Goal: Information Seeking & Learning: Learn about a topic

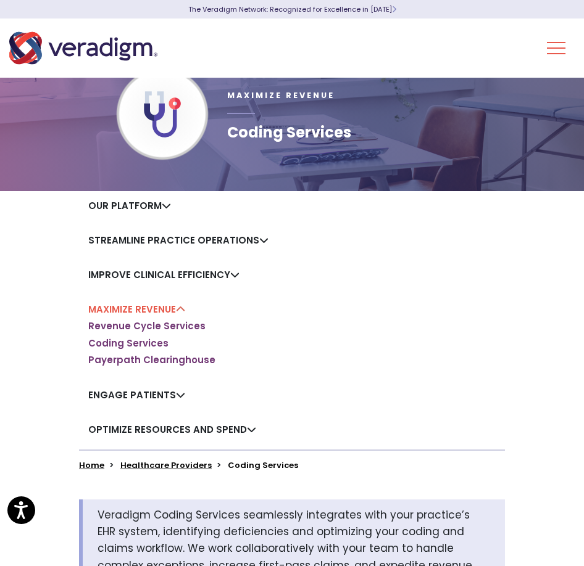
scroll to position [62, 0]
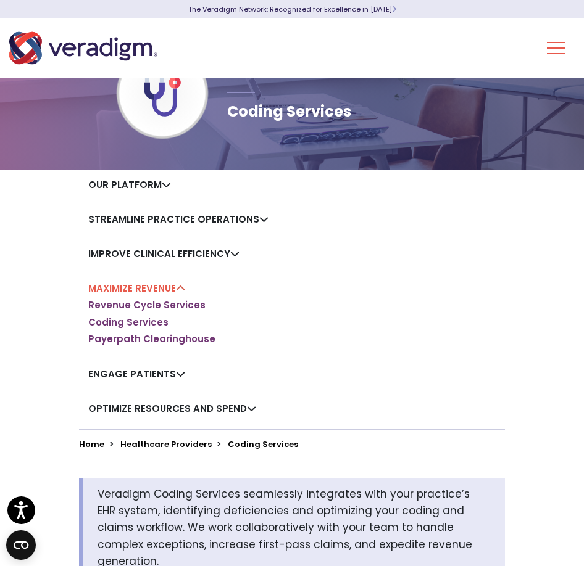
click at [155, 192] on div "Our Platform Veradigm Suite" at bounding box center [129, 187] width 101 height 35
click at [155, 188] on link "Our Platform" at bounding box center [129, 184] width 83 height 13
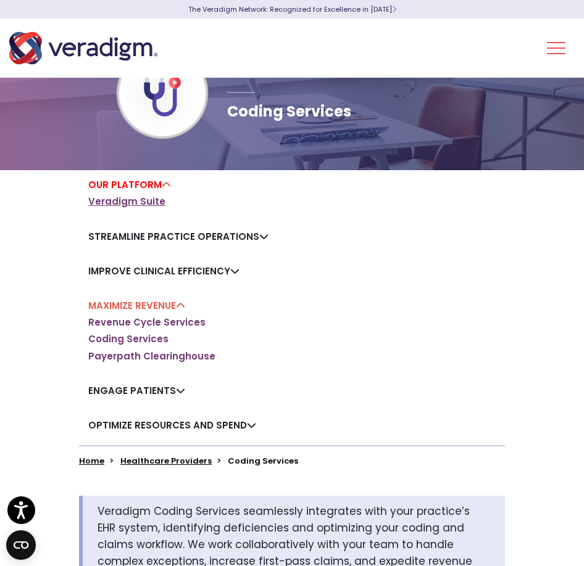
click at [154, 199] on link "Veradigm Suite" at bounding box center [126, 202] width 77 height 12
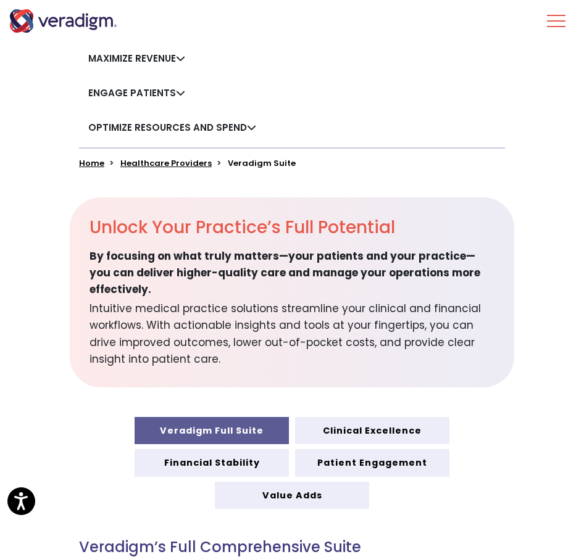
scroll to position [370, 0]
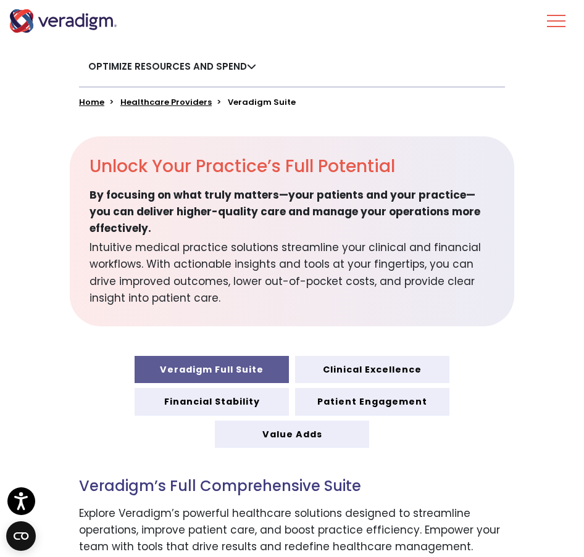
click at [154, 281] on span "Intuitive medical practice solutions streamline your clinical and financial wor…" at bounding box center [291, 272] width 405 height 70
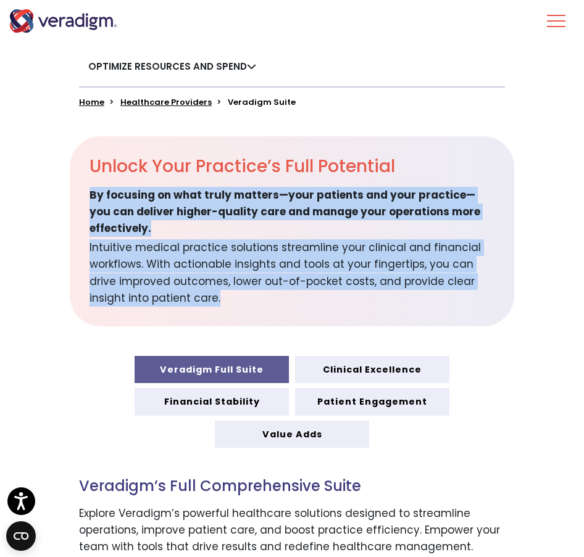
click at [154, 281] on span "Intuitive medical practice solutions streamline your clinical and financial wor…" at bounding box center [291, 272] width 405 height 70
click at [151, 284] on span "Intuitive medical practice solutions streamline your clinical and financial wor…" at bounding box center [291, 272] width 405 height 70
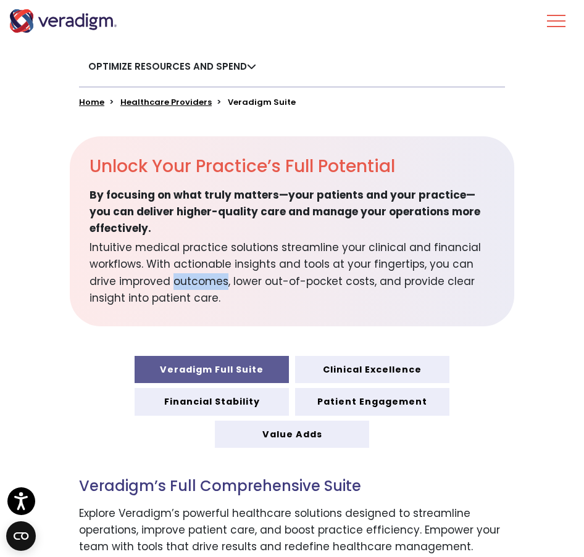
click at [151, 284] on span "Intuitive medical practice solutions streamline your clinical and financial wor…" at bounding box center [291, 272] width 405 height 70
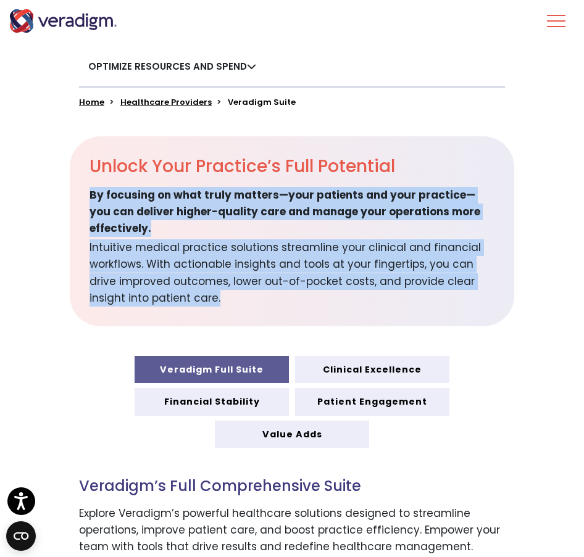
click at [151, 284] on span "Intuitive medical practice solutions streamline your clinical and financial wor…" at bounding box center [291, 272] width 405 height 70
click at [141, 284] on span "Intuitive medical practice solutions streamline your clinical and financial wor…" at bounding box center [291, 272] width 405 height 70
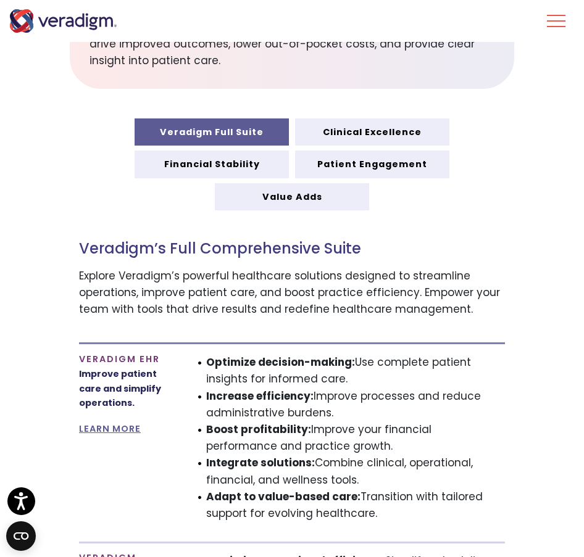
scroll to position [617, 0]
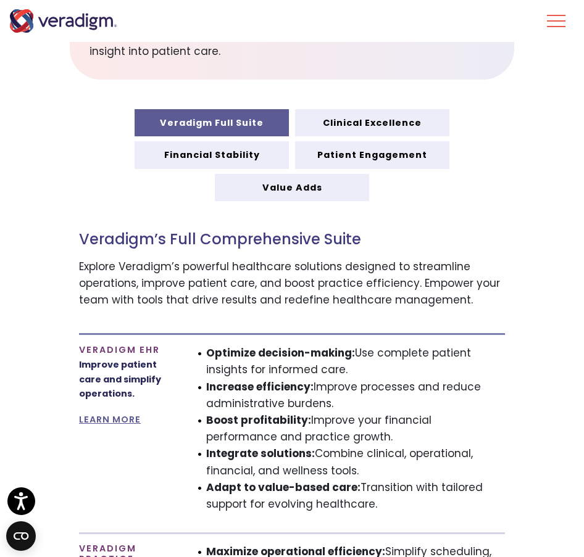
click at [199, 304] on p "Explore Veradigm’s powerful healthcare solutions designed to streamline operati…" at bounding box center [292, 283] width 426 height 51
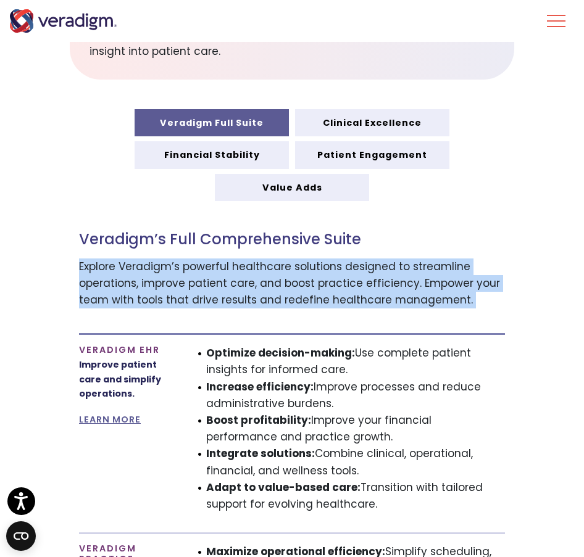
click at [199, 304] on p "Explore Veradigm’s powerful healthcare solutions designed to streamline operati…" at bounding box center [292, 283] width 426 height 51
click at [155, 302] on p "Explore Veradigm’s powerful healthcare solutions designed to streamline operati…" at bounding box center [292, 283] width 426 height 51
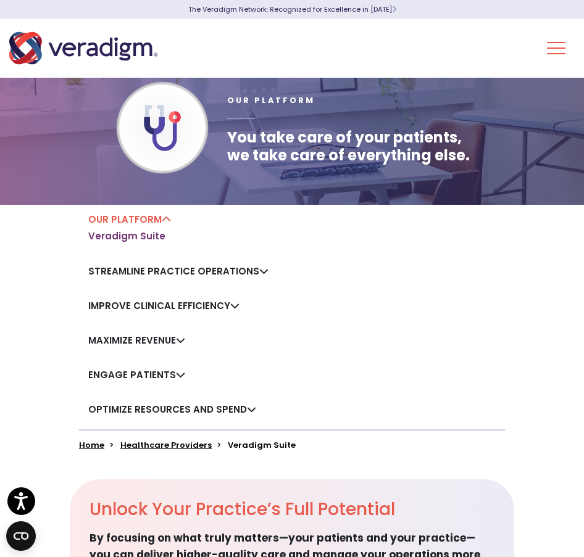
scroll to position [0, 0]
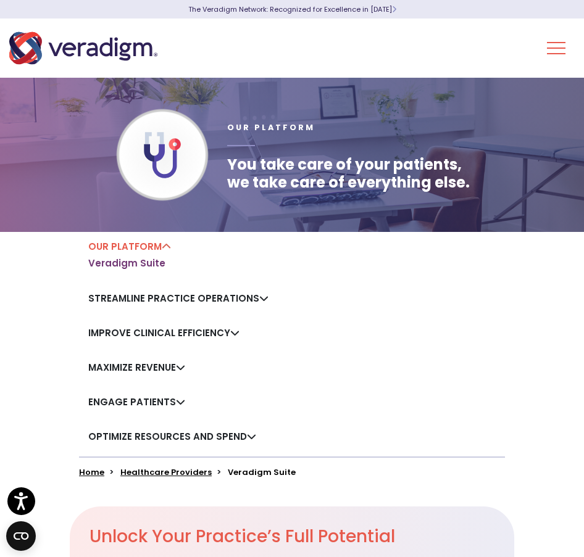
click at [552, 38] on button "Toggle Navigation Menu" at bounding box center [556, 48] width 19 height 32
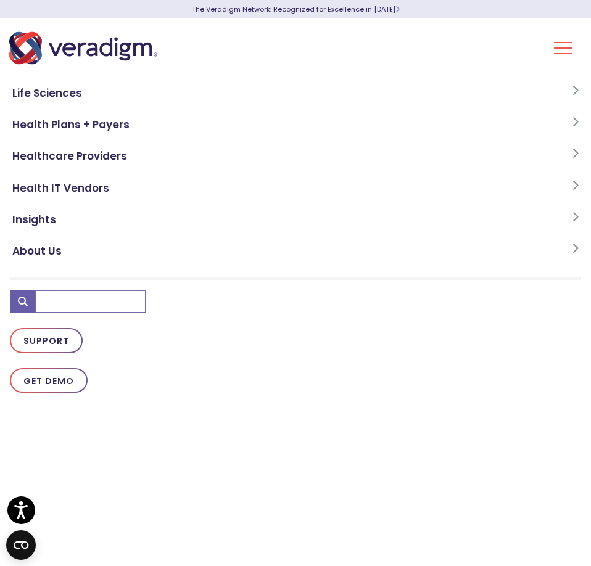
click at [561, 41] on button "Toggle Navigation Menu" at bounding box center [563, 48] width 19 height 32
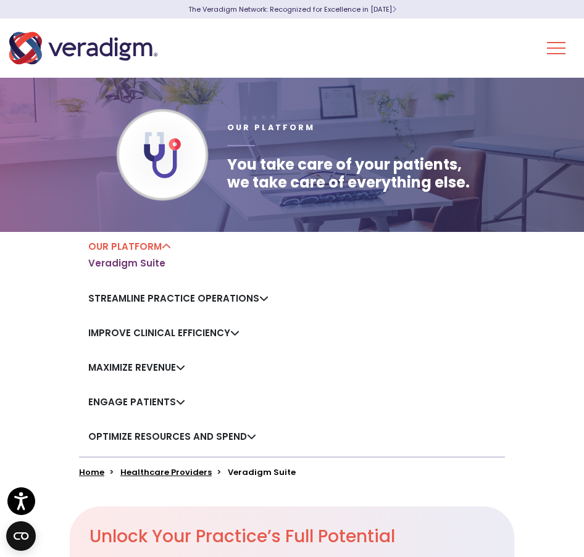
click at [561, 42] on button "Toggle Navigation Menu" at bounding box center [556, 48] width 19 height 32
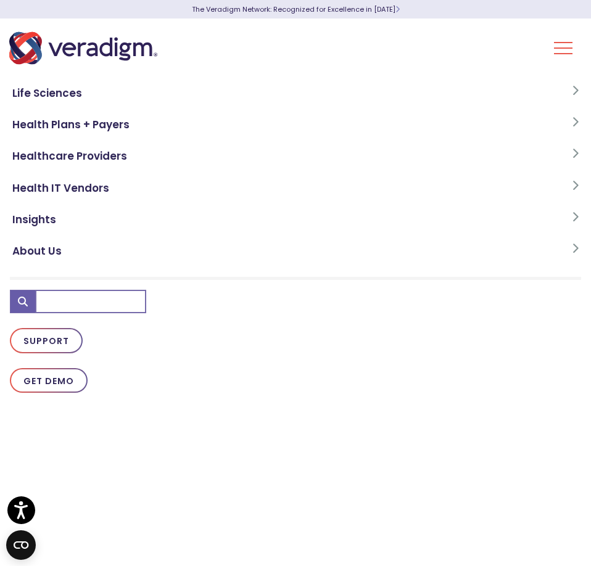
click at [552, 44] on div "Life Sciences Health Plans + Payers Healthcare Providers Health IT Vendors Insi…" at bounding box center [295, 302] width 591 height 566
click at [561, 43] on button "Toggle Navigation Menu" at bounding box center [563, 48] width 19 height 32
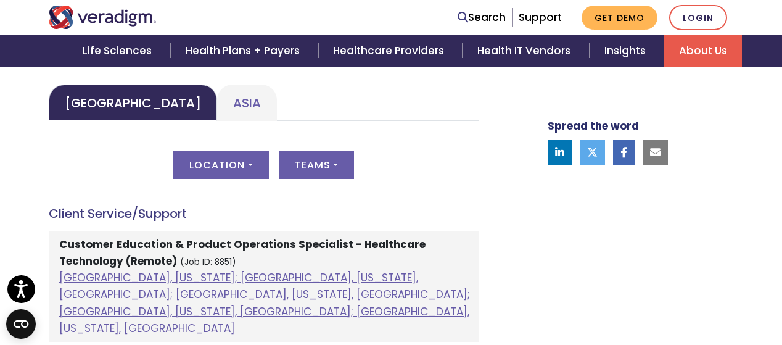
scroll to position [679, 0]
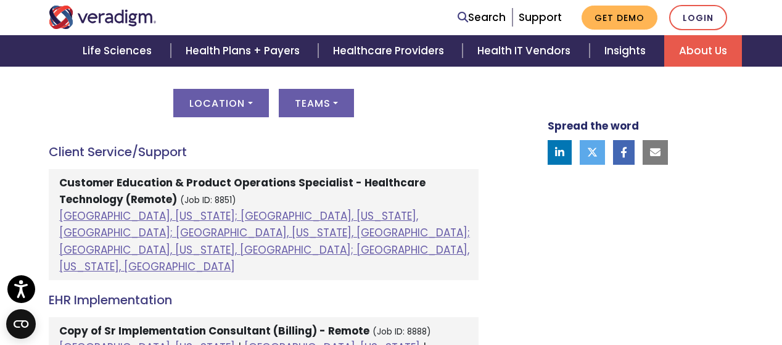
click at [229, 183] on strong "Customer Education & Product Operations Specialist - Healthcare Technology (Rem…" at bounding box center [242, 190] width 366 height 31
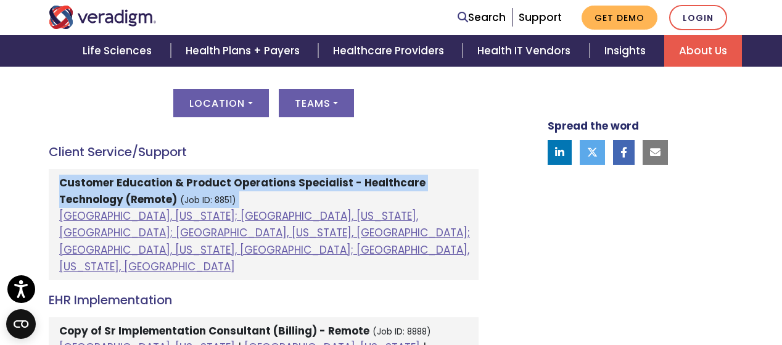
click at [229, 183] on strong "Customer Education & Product Operations Specialist - Healthcare Technology (Rem…" at bounding box center [242, 190] width 366 height 31
click at [198, 183] on strong "Customer Education & Product Operations Specialist - Healthcare Technology (Rem…" at bounding box center [242, 190] width 366 height 31
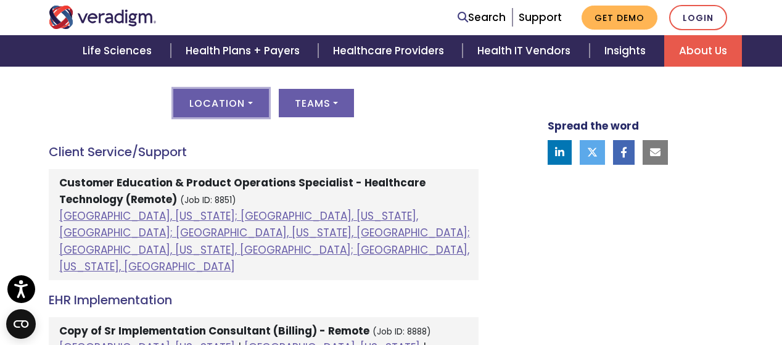
click at [254, 104] on button "Location" at bounding box center [220, 103] width 95 height 28
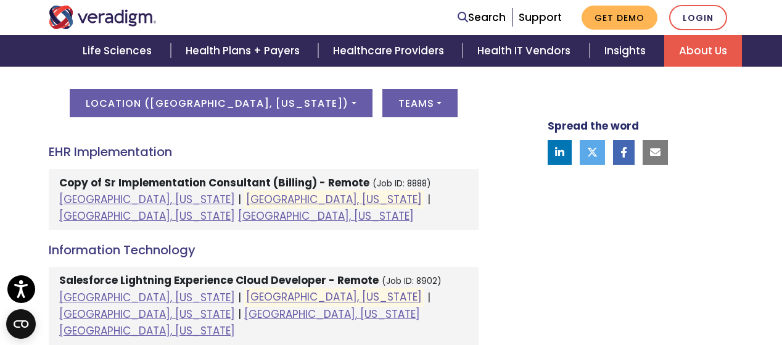
click at [382, 117] on div "Location ( Chicago, Illinois ) All Albuquerque, New Mexico; Dallas, Texas, Unit…" at bounding box center [264, 110] width 430 height 43
click at [382, 105] on button "Teams" at bounding box center [419, 103] width 75 height 28
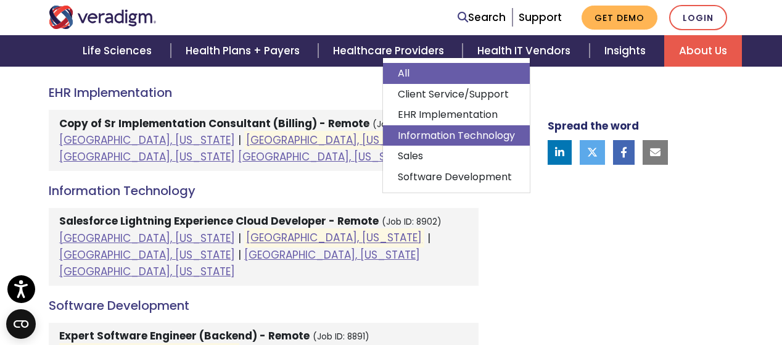
scroll to position [740, 0]
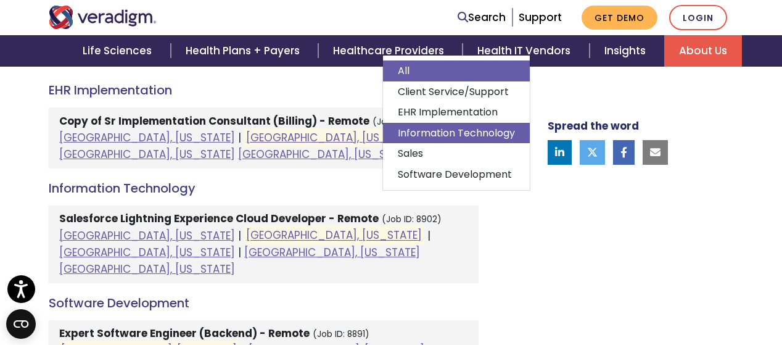
click at [455, 133] on link "Information Technology" at bounding box center [456, 133] width 147 height 21
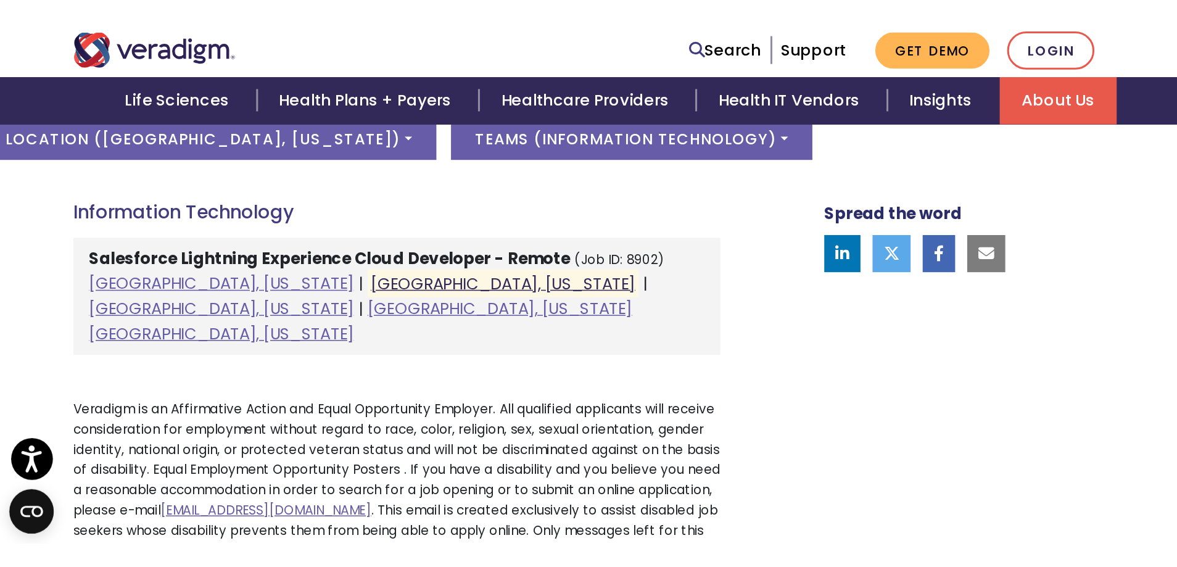
scroll to position [679, 0]
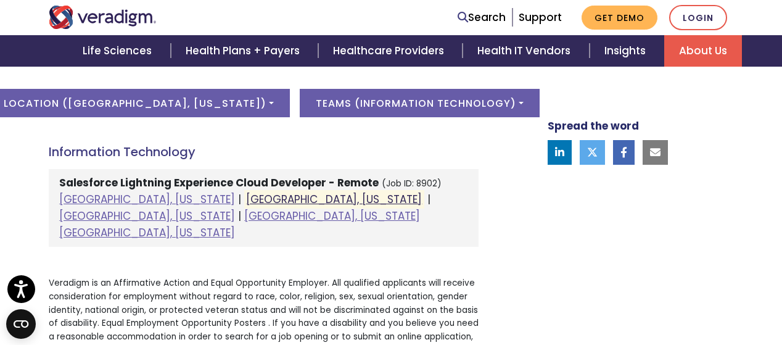
click at [246, 194] on link "Chicago, Illinois" at bounding box center [334, 199] width 176 height 15
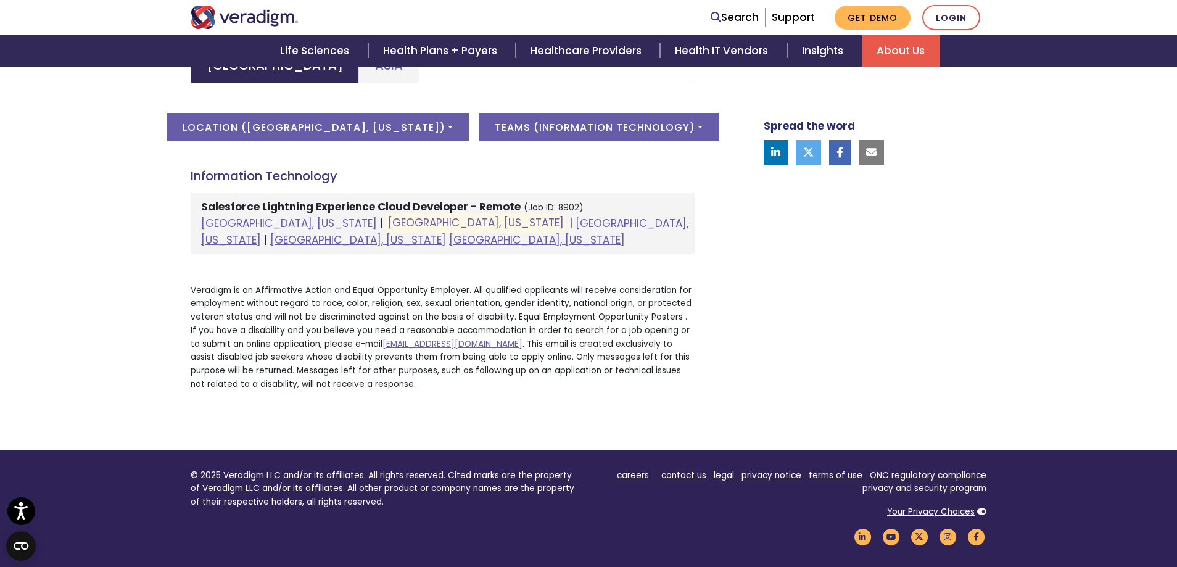
scroll to position [617, 0]
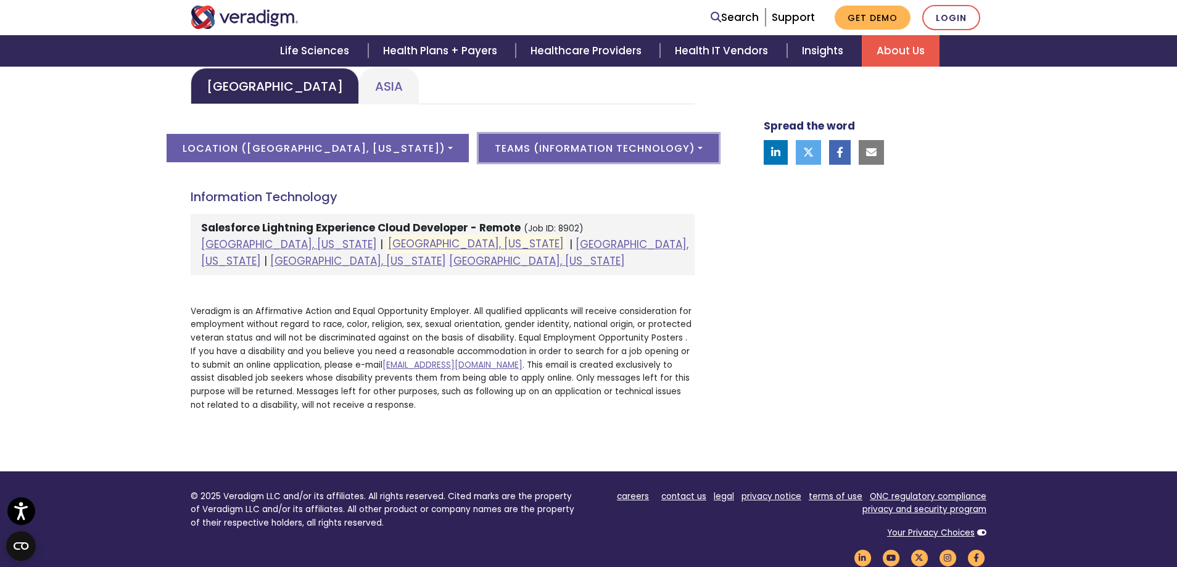
click at [479, 144] on button "Teams ( Information Technology )" at bounding box center [599, 148] width 240 height 28
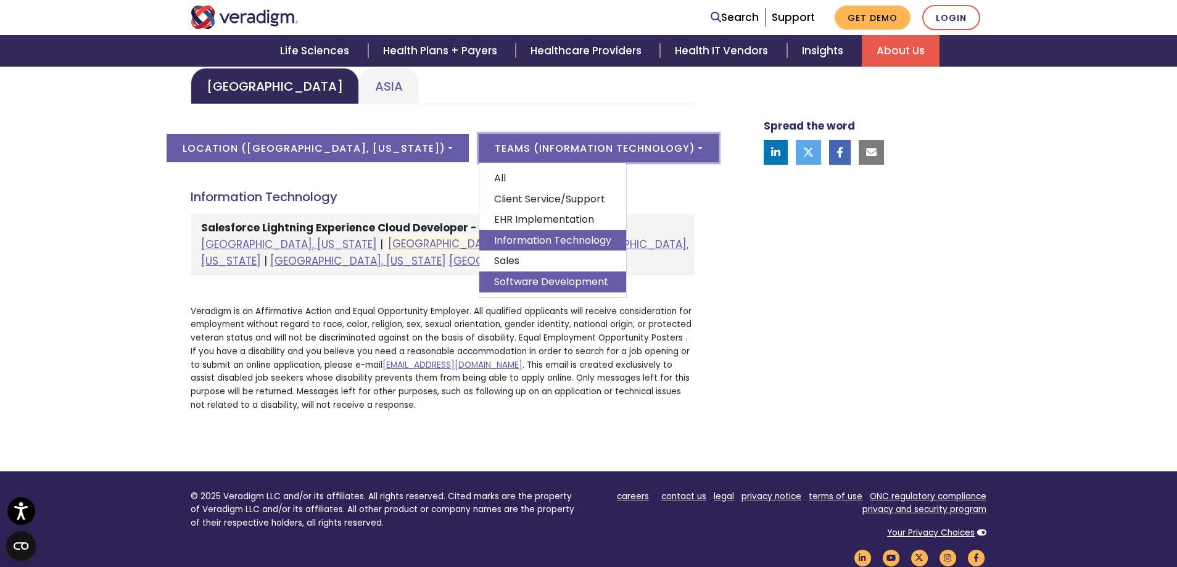
scroll to position [679, 0]
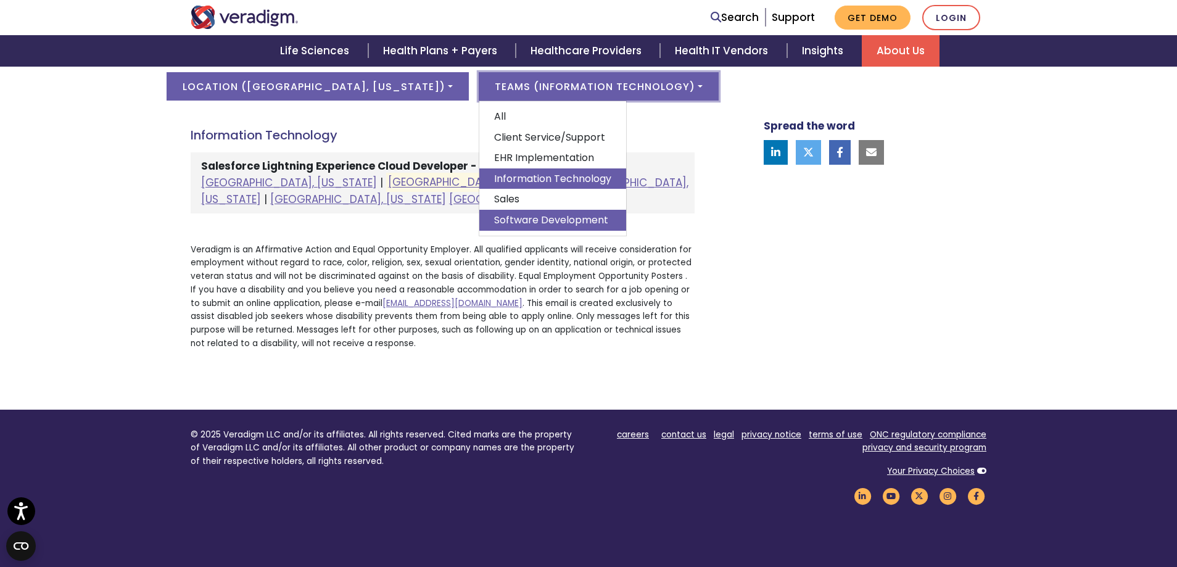
click at [522, 213] on link "Software Development" at bounding box center [552, 220] width 147 height 21
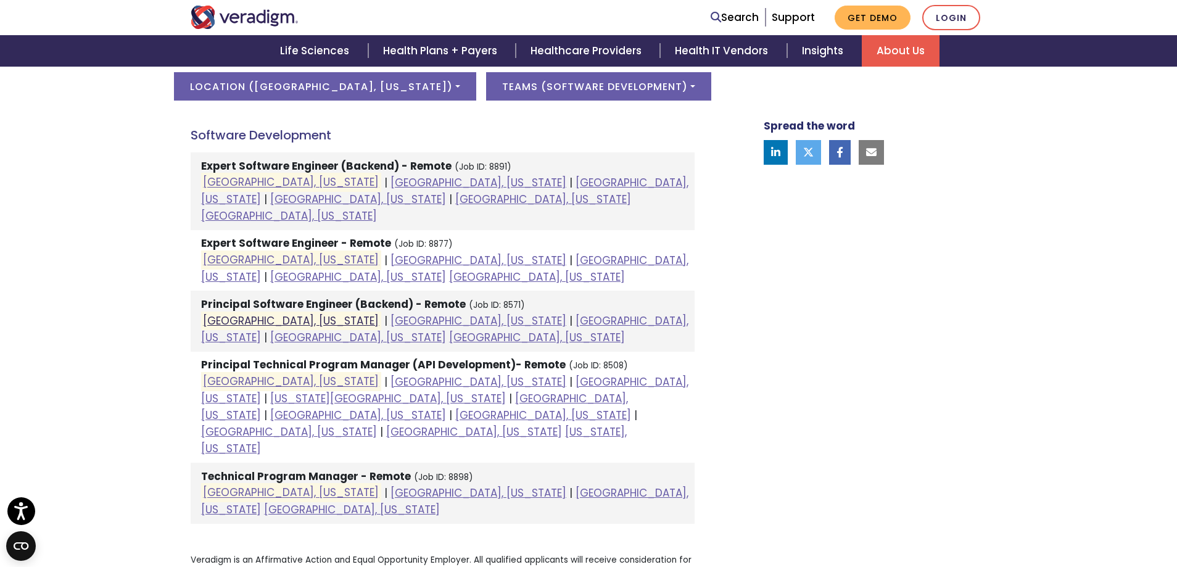
click at [260, 313] on link "Chicago, Illinois" at bounding box center [291, 320] width 176 height 15
click at [278, 179] on link "Chicago, Illinois" at bounding box center [291, 182] width 176 height 15
click at [265, 485] on link "Chicago, Illinois" at bounding box center [291, 492] width 176 height 15
click at [283, 181] on link "Chicago, Illinois" at bounding box center [291, 182] width 176 height 15
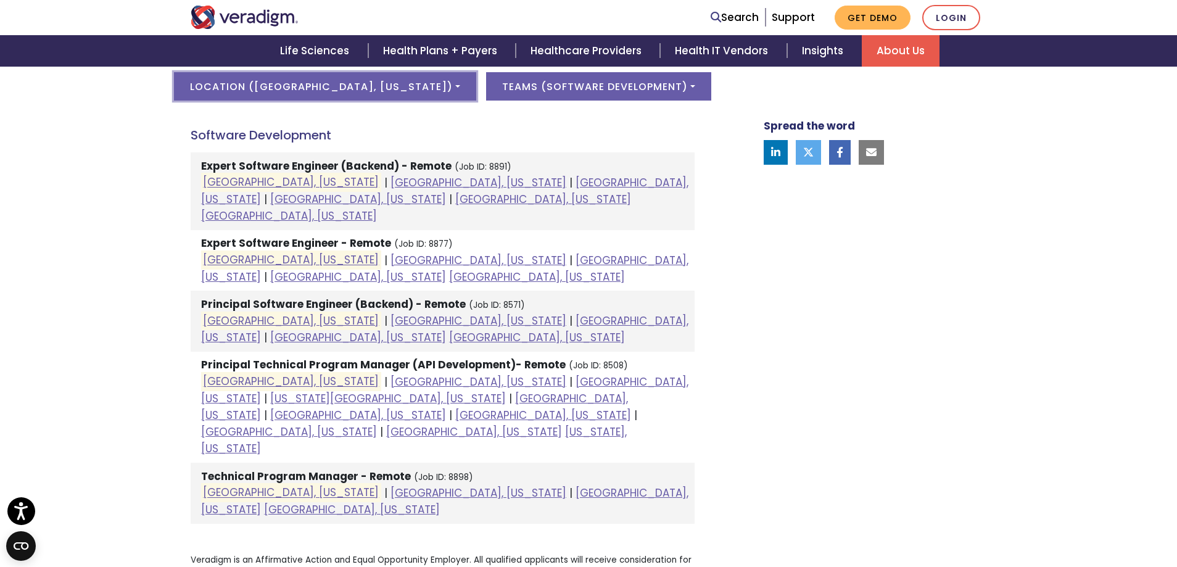
click at [356, 86] on button "Location ( Chicago, Illinois )" at bounding box center [325, 86] width 302 height 28
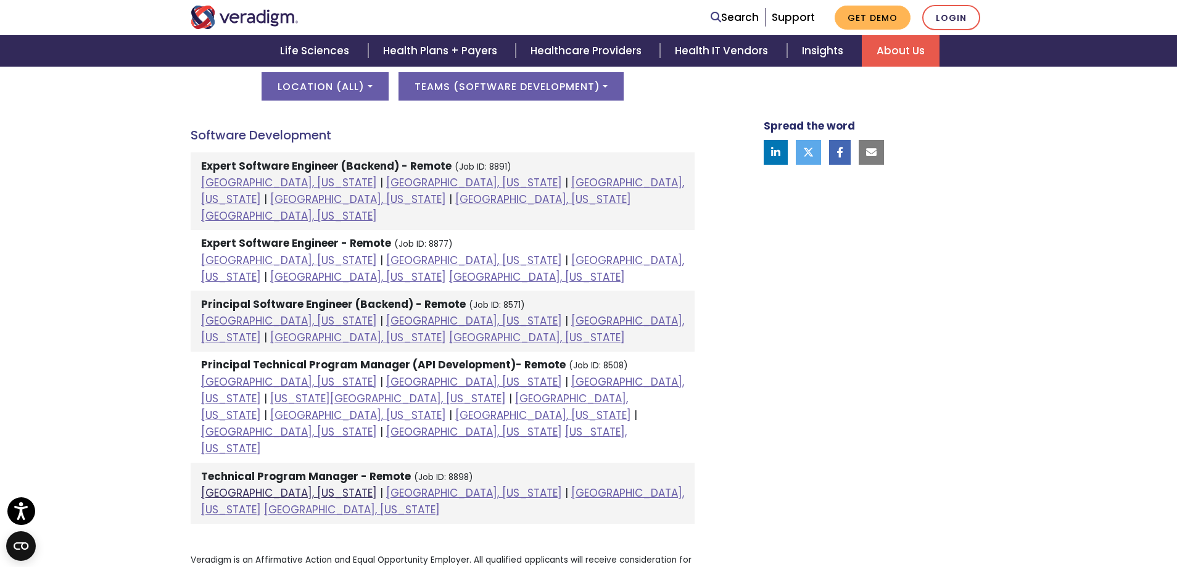
click at [270, 485] on link "Chicago, Illinois" at bounding box center [289, 492] width 176 height 15
click at [429, 73] on button "Teams ( Software Development )" at bounding box center [510, 86] width 225 height 28
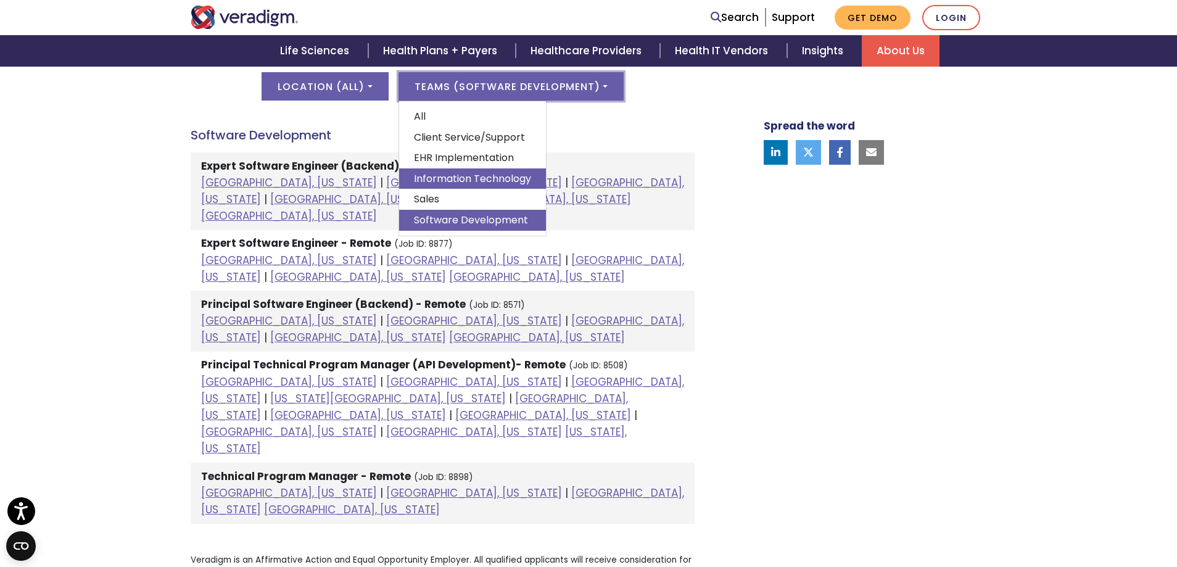
click at [456, 170] on link "Information Technology" at bounding box center [472, 178] width 147 height 21
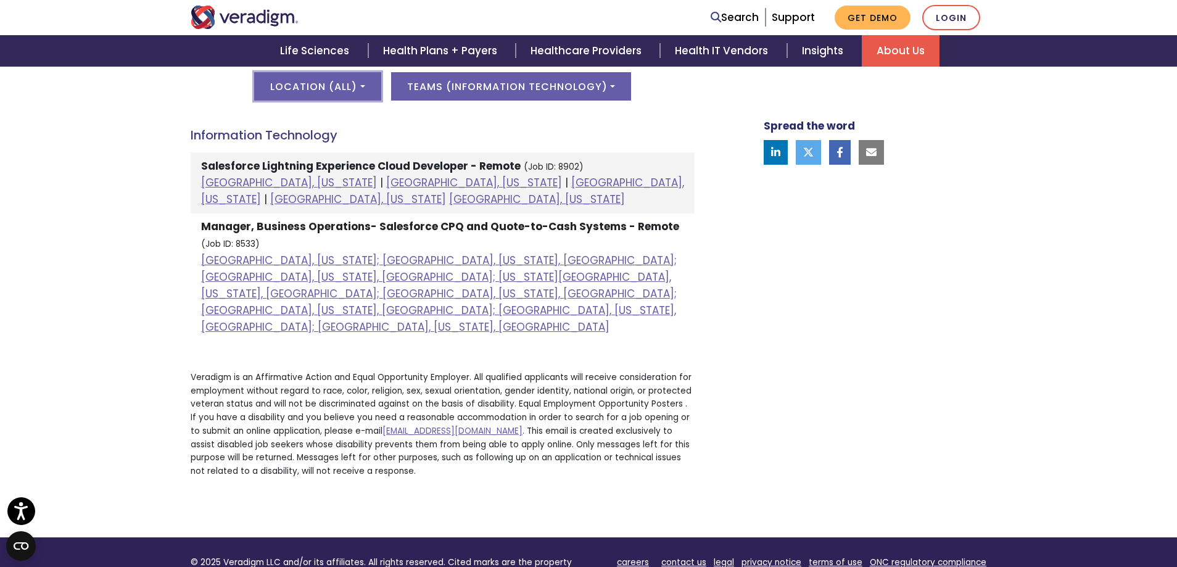
click at [302, 84] on button "Location ( All )" at bounding box center [317, 86] width 126 height 28
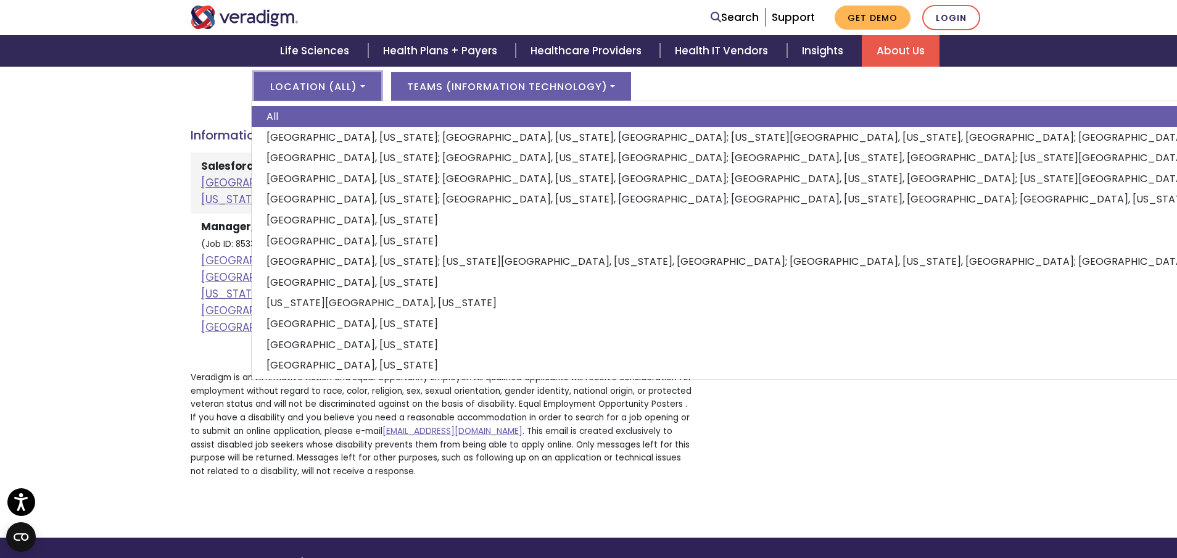
click at [302, 84] on button "Location ( All )" at bounding box center [317, 86] width 126 height 28
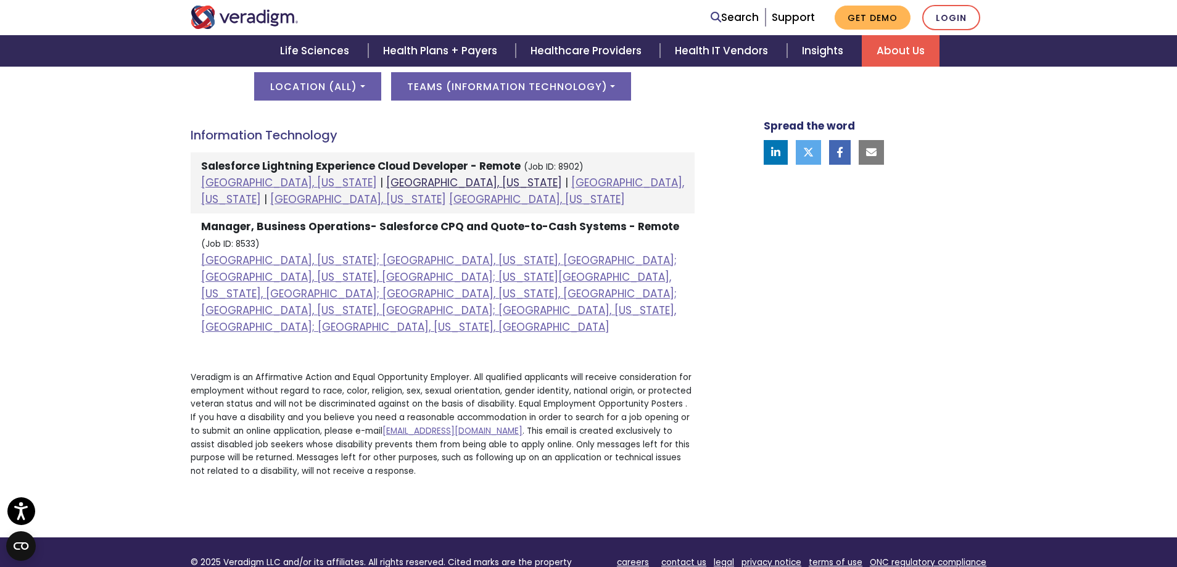
click at [386, 186] on link "Chicago, Illinois" at bounding box center [474, 182] width 176 height 15
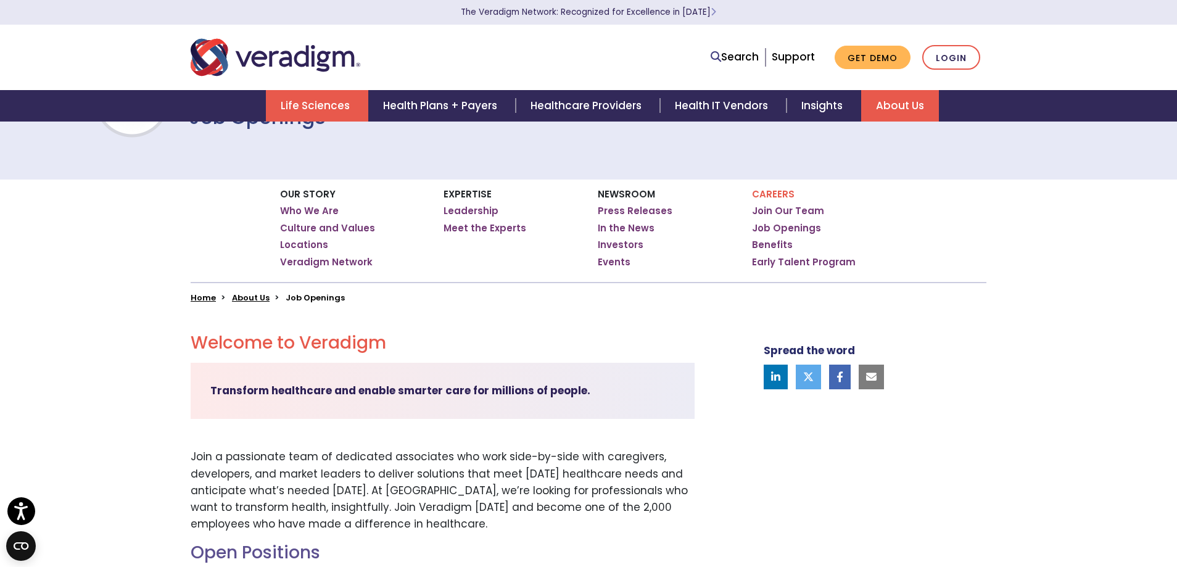
scroll to position [0, 0]
